Goal: Use online tool/utility: Utilize a website feature to perform a specific function

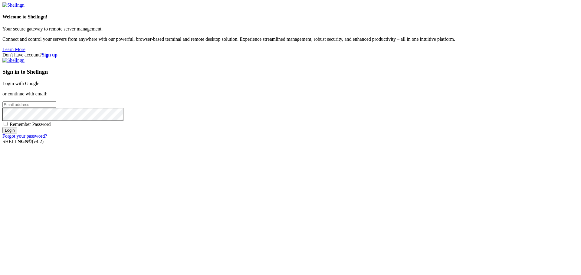
click at [39, 86] on link "Login with Google" at bounding box center [20, 83] width 37 height 5
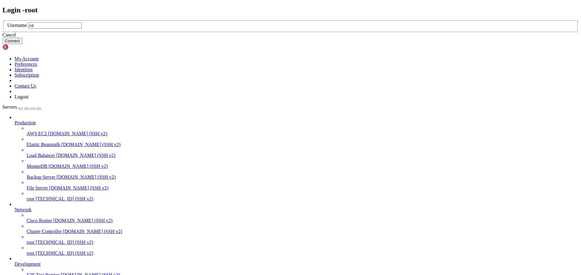
drag, startPoint x: 242, startPoint y: 137, endPoint x: 235, endPoint y: 138, distance: 7.6
click at [82, 29] on input "cd" at bounding box center [55, 25] width 54 height 6
type input "root"
click at [22, 44] on button "Connect" at bounding box center [12, 41] width 20 height 6
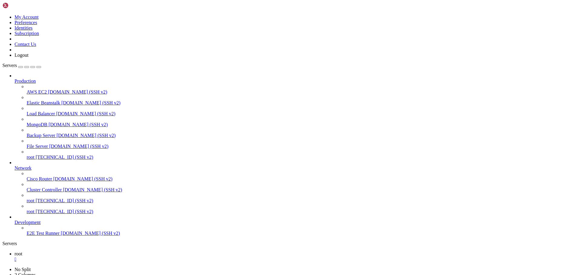
scroll to position [1336, 0]
drag, startPoint x: 505, startPoint y: 460, endPoint x: 579, endPoint y: 628, distance: 183.7
drag, startPoint x: 389, startPoint y: 585, endPoint x: 5, endPoint y: 468, distance: 400.9
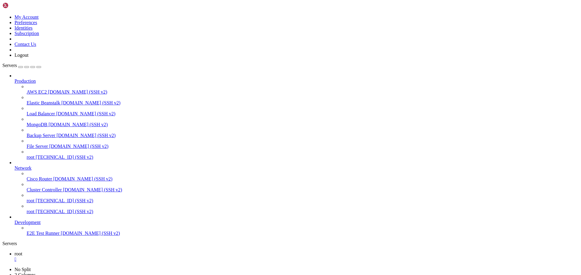
copy div "Lor 51 66:22:00 053314 ipsumd[0720065]: 1543-46-10 77:20:48,271 - SITA - con.ad…"
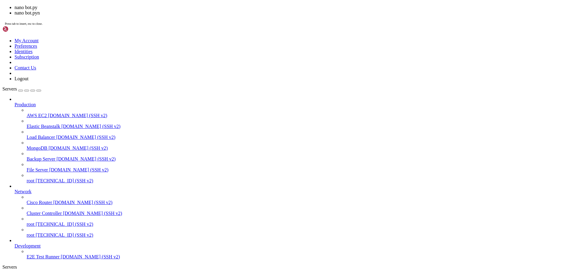
scroll to position [3403, 0]
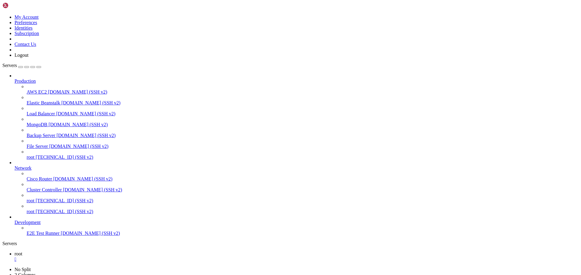
drag, startPoint x: 6, startPoint y: 369, endPoint x: 268, endPoint y: 479, distance: 283.7
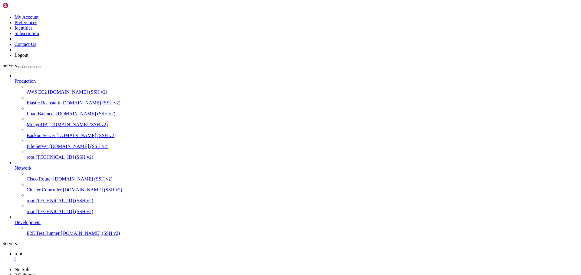
drag, startPoint x: 231, startPoint y: 585, endPoint x: 5, endPoint y: 395, distance: 295.1
copy div "(lore) ipsu@911827:~/dolorsitam# consec1 adi.el 2705-05-76 50:92:33,963 - SEDD …"
drag, startPoint x: 103, startPoint y: 394, endPoint x: 107, endPoint y: 394, distance: 3.6
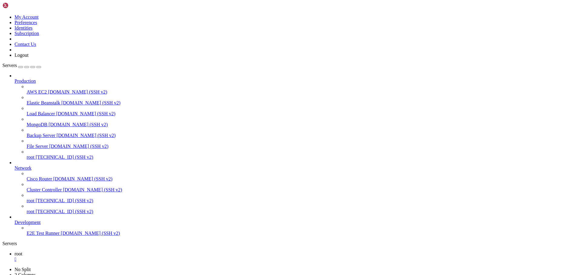
drag, startPoint x: 17, startPoint y: 544, endPoint x: 133, endPoint y: 544, distance: 116.1
drag, startPoint x: 17, startPoint y: 549, endPoint x: 126, endPoint y: 553, distance: 109.8
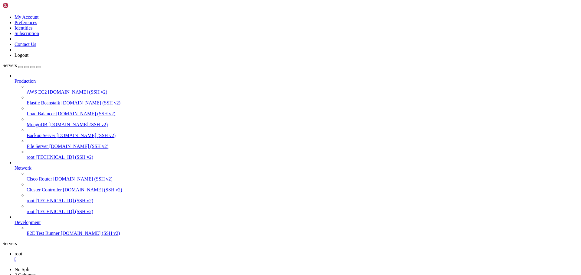
scroll to position [5895, 0]
drag, startPoint x: 86, startPoint y: 580, endPoint x: 70, endPoint y: 575, distance: 16.9
drag, startPoint x: 27, startPoint y: 587, endPoint x: 5, endPoint y: 369, distance: 218.5
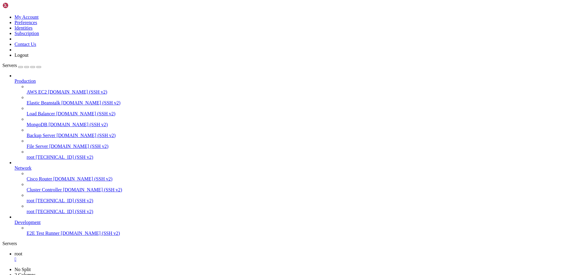
copy div "(venv) root@497337:~/tradingbot# cat trades_paper.json [ { "symbol": "USDCUSDT"…"
drag, startPoint x: 163, startPoint y: 585, endPoint x: 5, endPoint y: 519, distance: 171.0
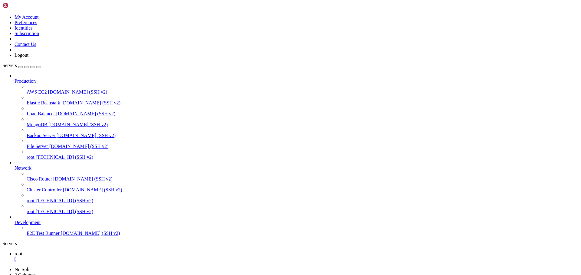
drag, startPoint x: 86, startPoint y: 589, endPoint x: 5, endPoint y: 584, distance: 80.9
